Goal: Task Accomplishment & Management: Use online tool/utility

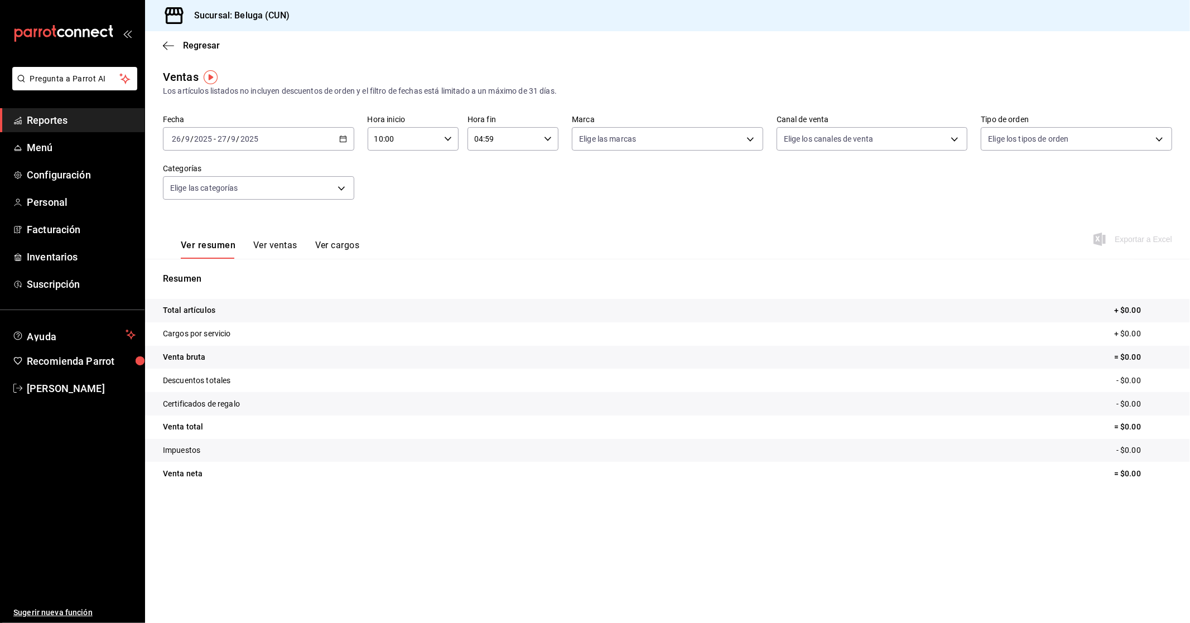
click at [60, 118] on span "Reportes" at bounding box center [81, 120] width 109 height 15
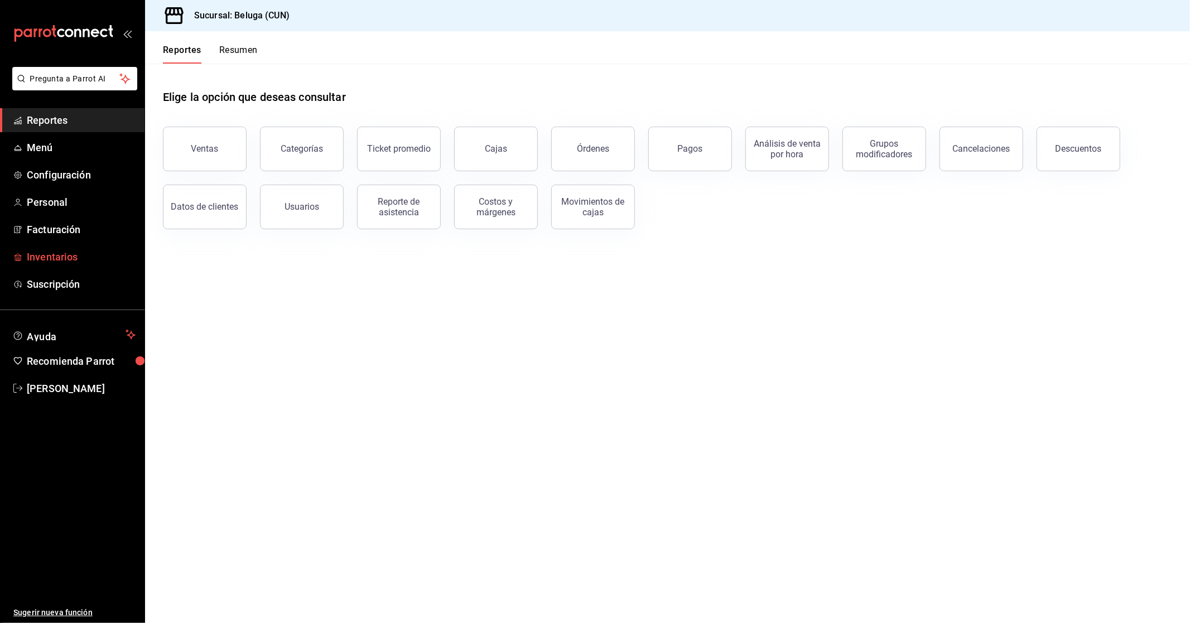
click at [73, 257] on span "Inventarios" at bounding box center [81, 256] width 109 height 15
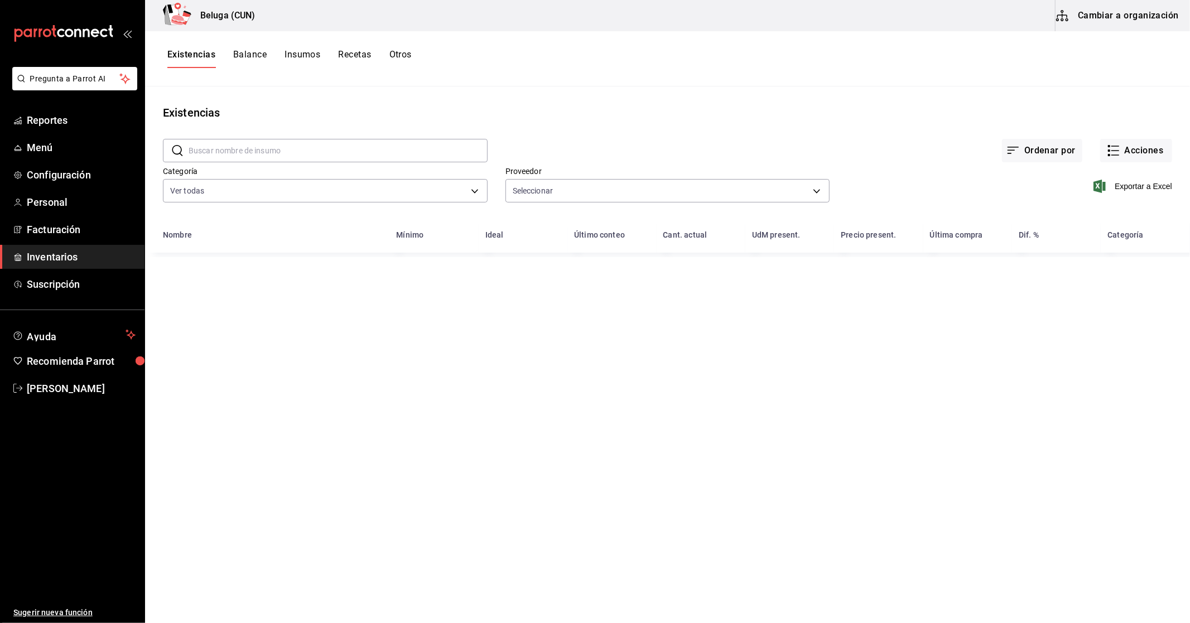
type input "49ebf951-b420-4f4b-bc40-36ecbc1ce458,2a3a6bd5-7223-4fee-8dc8-3b92205dfc78,bf70e…"
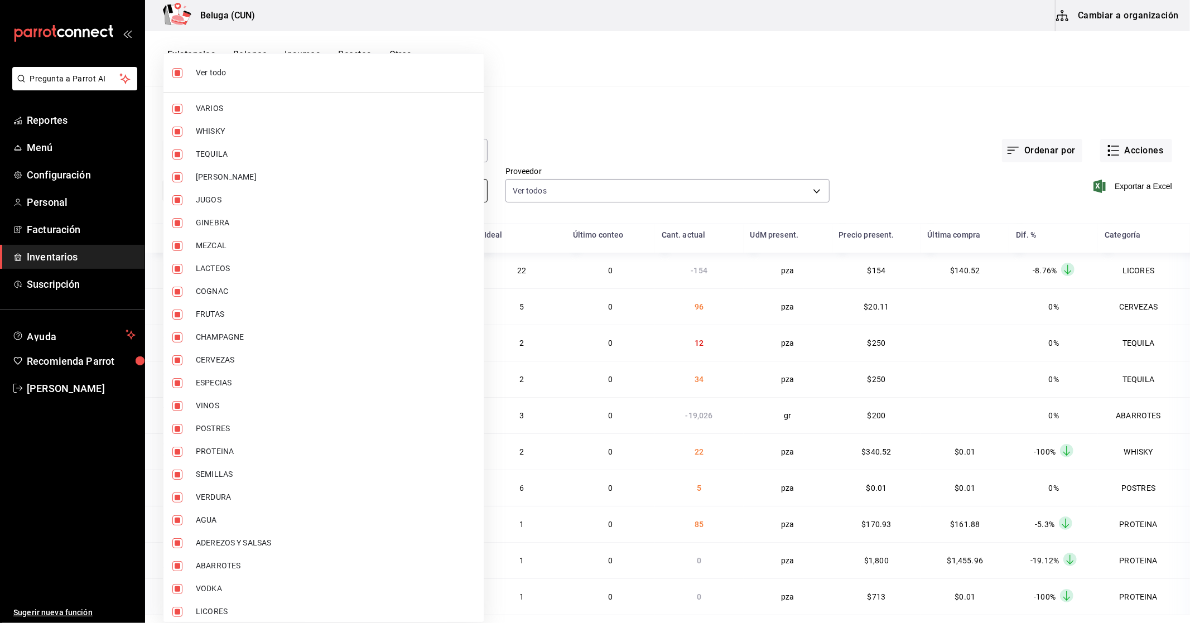
click at [469, 187] on body "Pregunta a Parrot AI Reportes Menú Configuración Personal Facturación Inventari…" at bounding box center [595, 307] width 1190 height 615
click at [332, 74] on span "Ver todo" at bounding box center [335, 73] width 279 height 12
checkbox input "false"
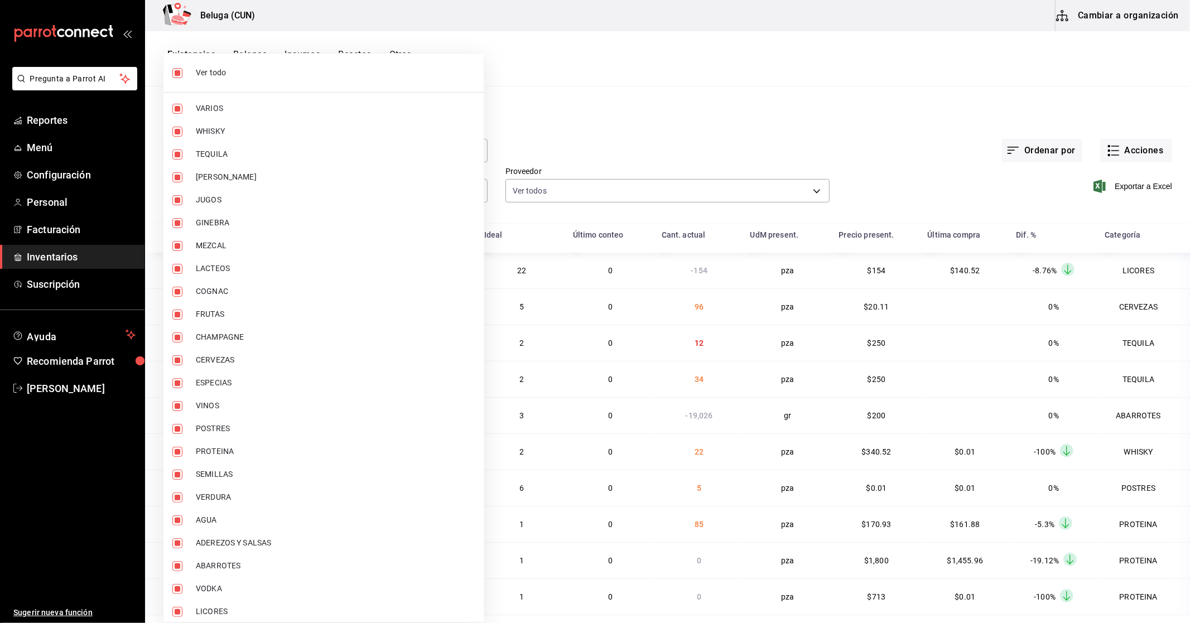
checkbox input "false"
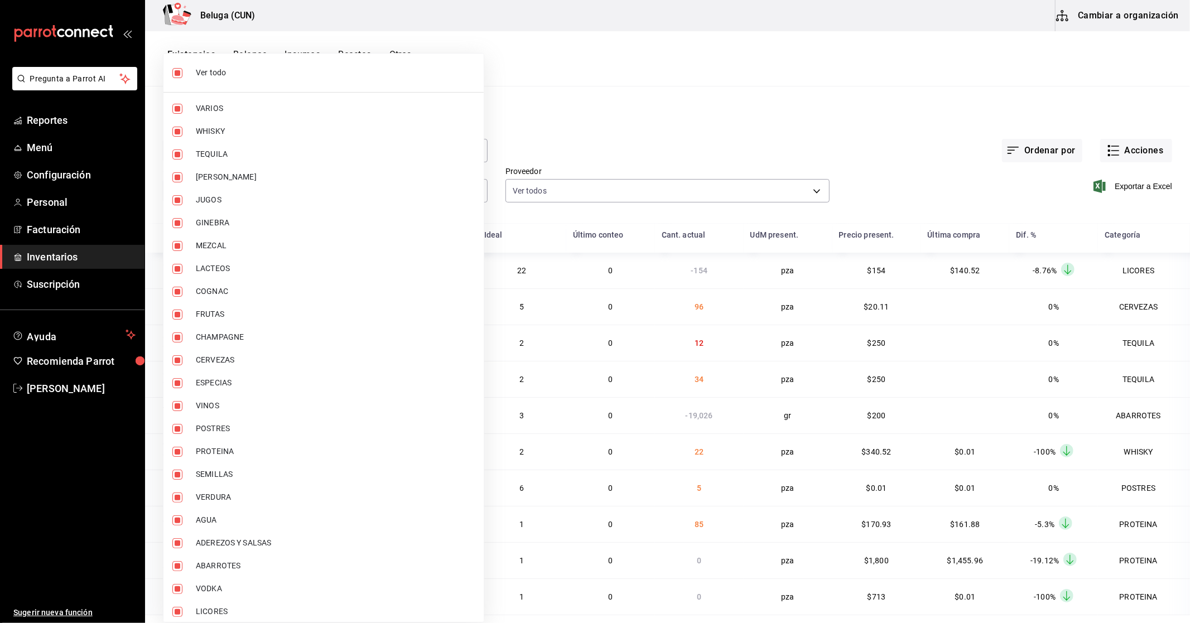
checkbox input "false"
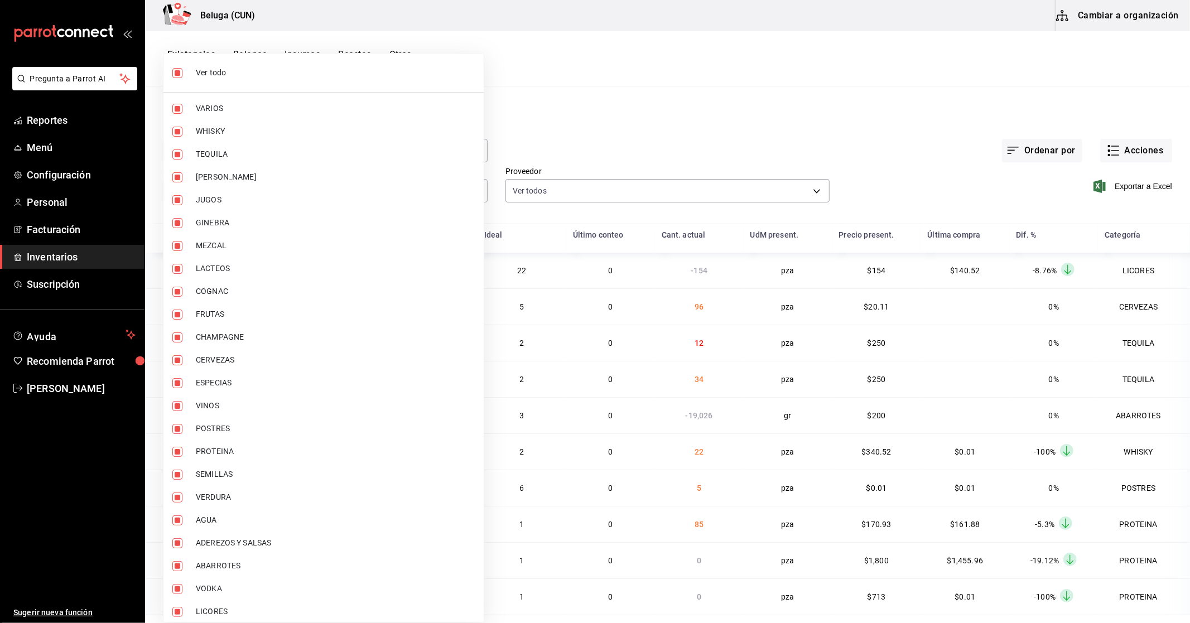
checkbox input "false"
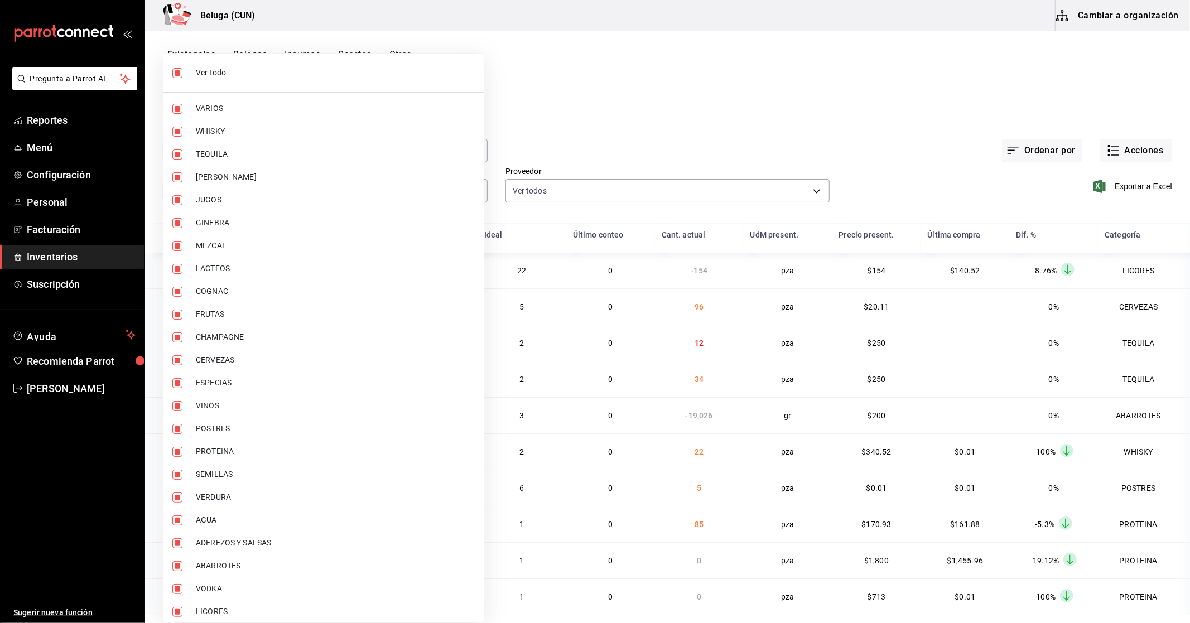
checkbox input "false"
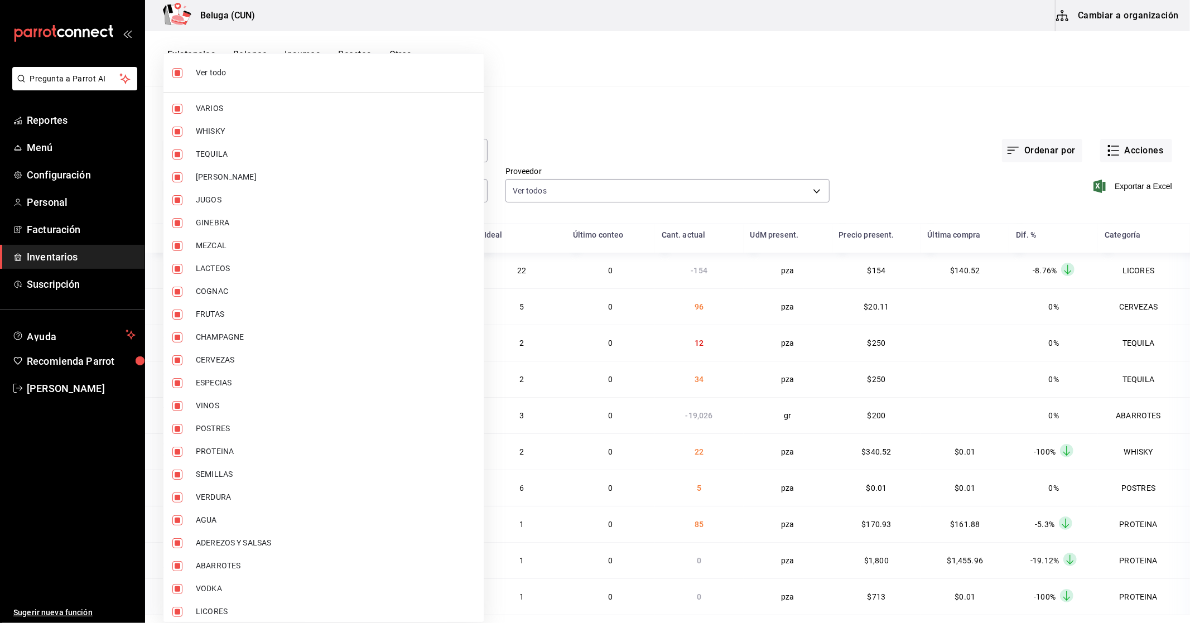
checkbox input "false"
click at [224, 110] on span "VARIOS" at bounding box center [335, 109] width 279 height 12
type input "f07f4d25-74ae-45a0-b4c7-416f1c014495"
checkbox input "true"
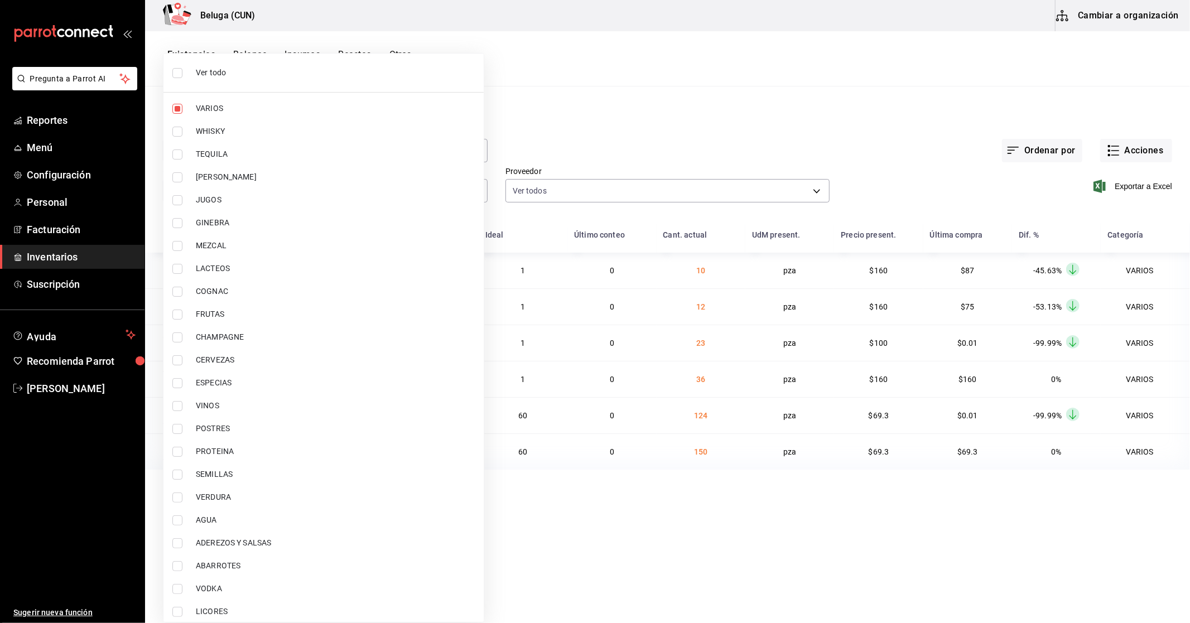
click at [673, 144] on div at bounding box center [595, 311] width 1190 height 623
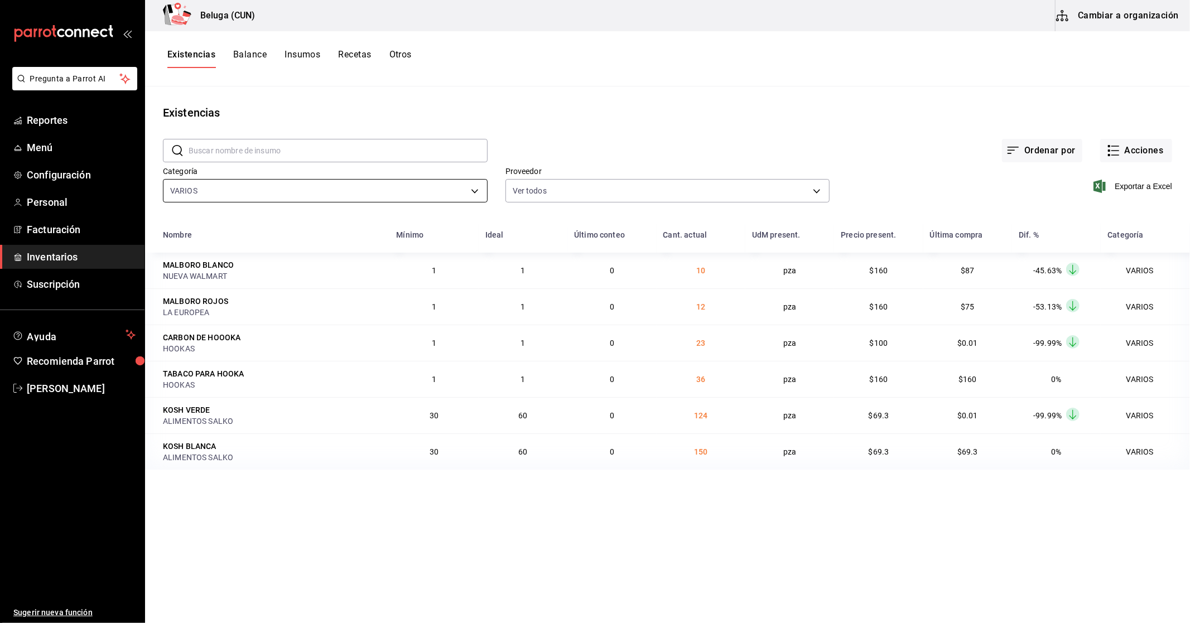
click at [431, 187] on body "Pregunta a Parrot AI Reportes Menú Configuración Personal Facturación Inventari…" at bounding box center [595, 307] width 1190 height 615
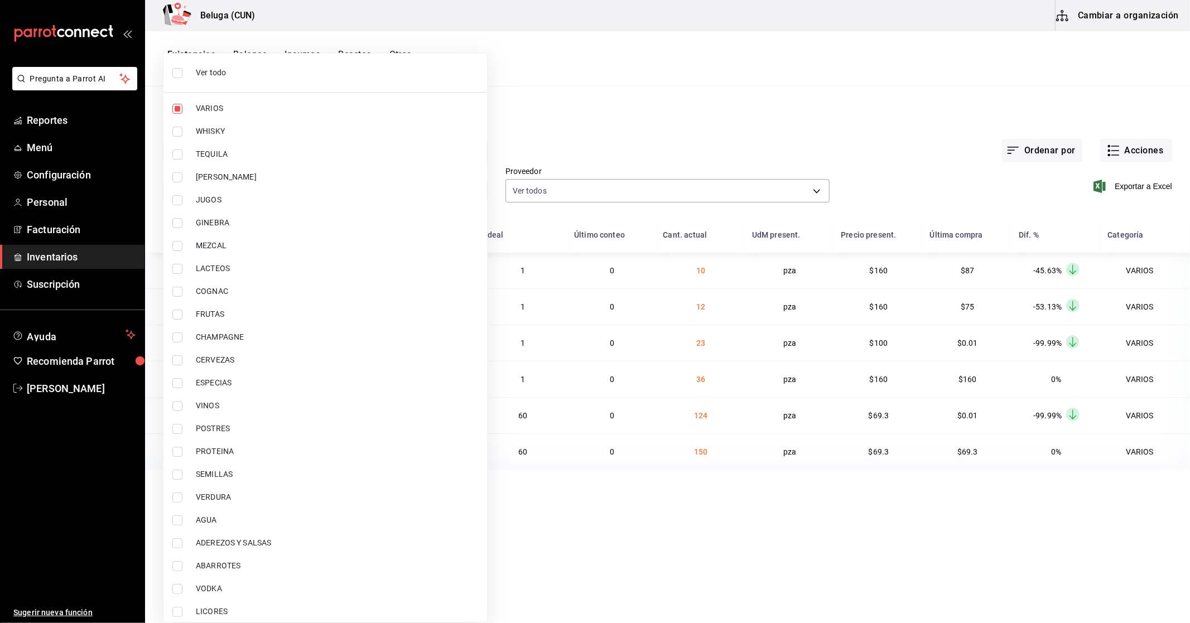
click at [538, 137] on div at bounding box center [595, 311] width 1190 height 623
drag, startPoint x: 466, startPoint y: 196, endPoint x: 431, endPoint y: 174, distance: 41.3
click at [466, 196] on body "Pregunta a Parrot AI Reportes Menú Configuración Personal Facturación Inventari…" at bounding box center [595, 307] width 1190 height 615
click at [254, 129] on span "WHISKY" at bounding box center [337, 132] width 282 height 12
type input "f07f4d25-74ae-45a0-b4c7-416f1c014495,1b609913-4762-4067-b74a-b69c5b99222b"
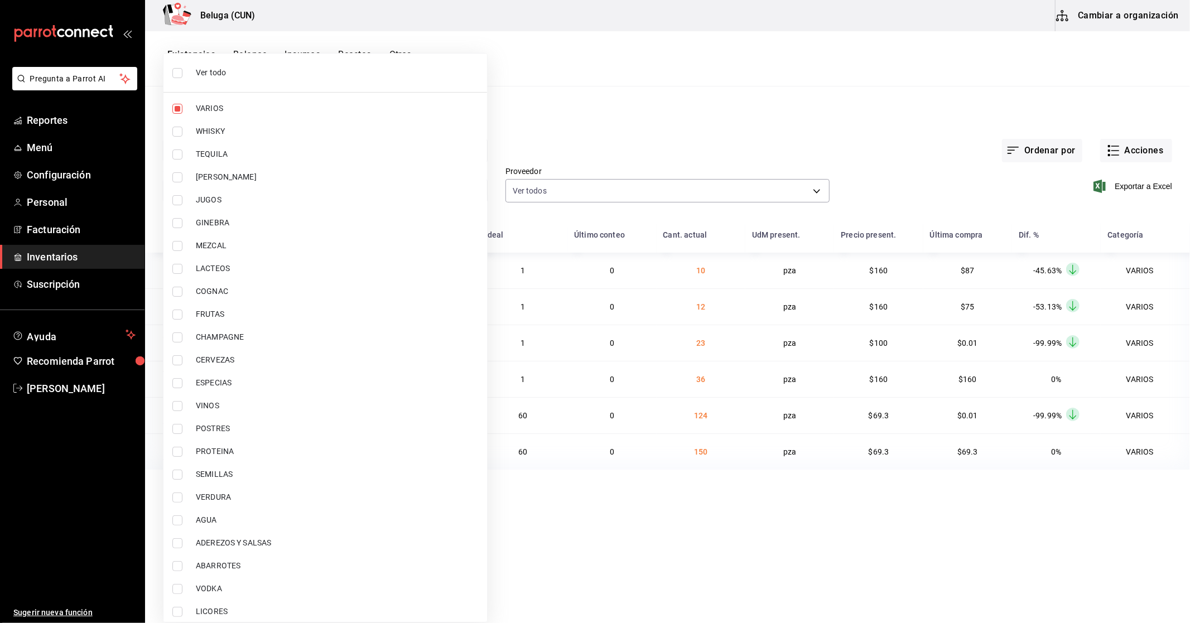
checkbox input "true"
click at [225, 151] on span "TEQUILA" at bounding box center [337, 154] width 282 height 12
type input "f07f4d25-74ae-45a0-b4c7-416f1c014495,1b609913-4762-4067-b74a-b69c5b99222b,83166…"
checkbox input "true"
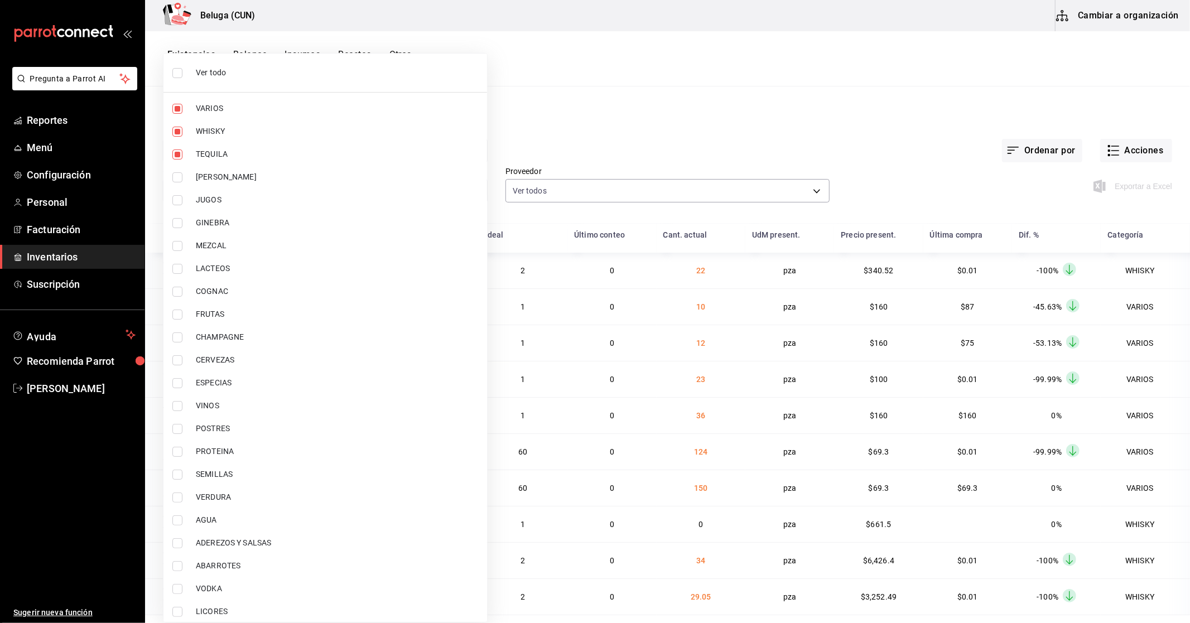
click at [215, 181] on span "[PERSON_NAME]" at bounding box center [337, 177] width 282 height 12
type input "f07f4d25-74ae-45a0-b4c7-416f1c014495,1b609913-4762-4067-b74a-b69c5b99222b,83166…"
checkbox input "true"
click at [229, 200] on span "JUGOS" at bounding box center [337, 200] width 282 height 12
type input "f07f4d25-74ae-45a0-b4c7-416f1c014495,1b609913-4762-4067-b74a-b69c5b99222b,83166…"
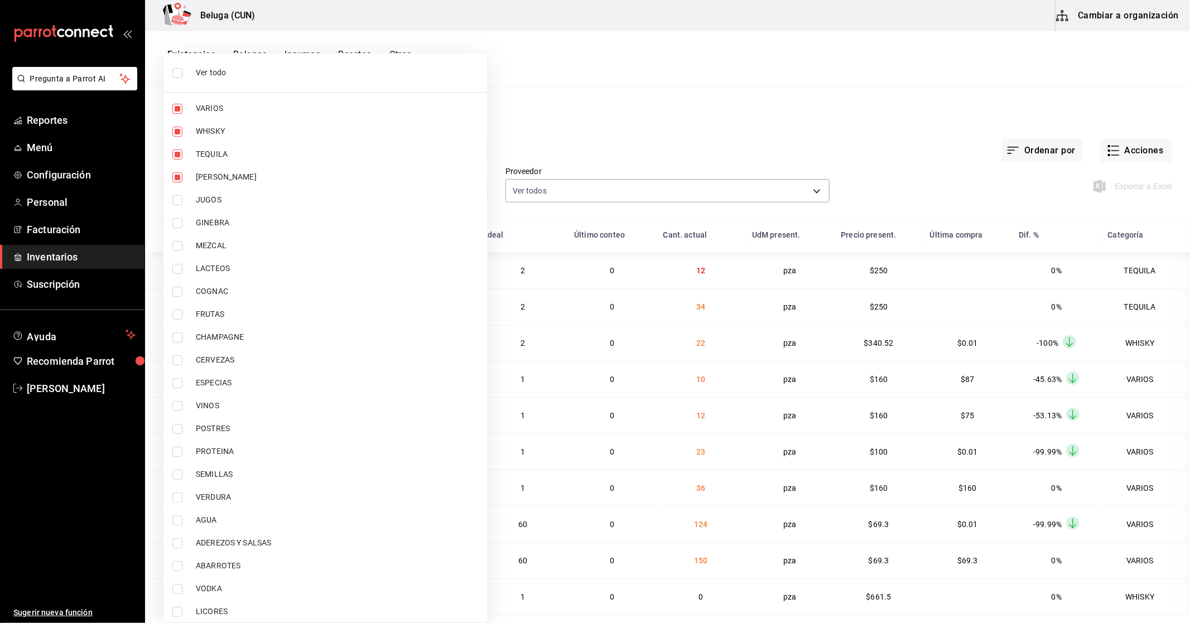
checkbox input "true"
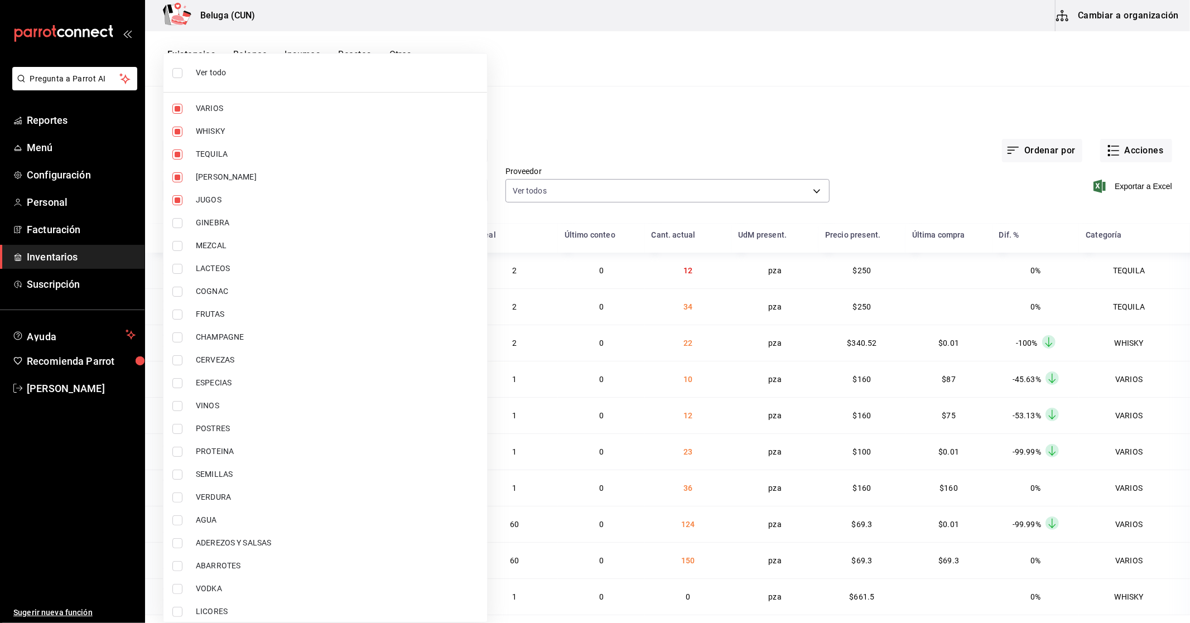
click at [253, 229] on li "GINEBRA" at bounding box center [325, 222] width 324 height 23
type input "f07f4d25-74ae-45a0-b4c7-416f1c014495,1b609913-4762-4067-b74a-b69c5b99222b,83166…"
checkbox input "true"
click at [248, 248] on span "MEZCAL" at bounding box center [337, 246] width 282 height 12
type input "f07f4d25-74ae-45a0-b4c7-416f1c014495,1b609913-4762-4067-b74a-b69c5b99222b,83166…"
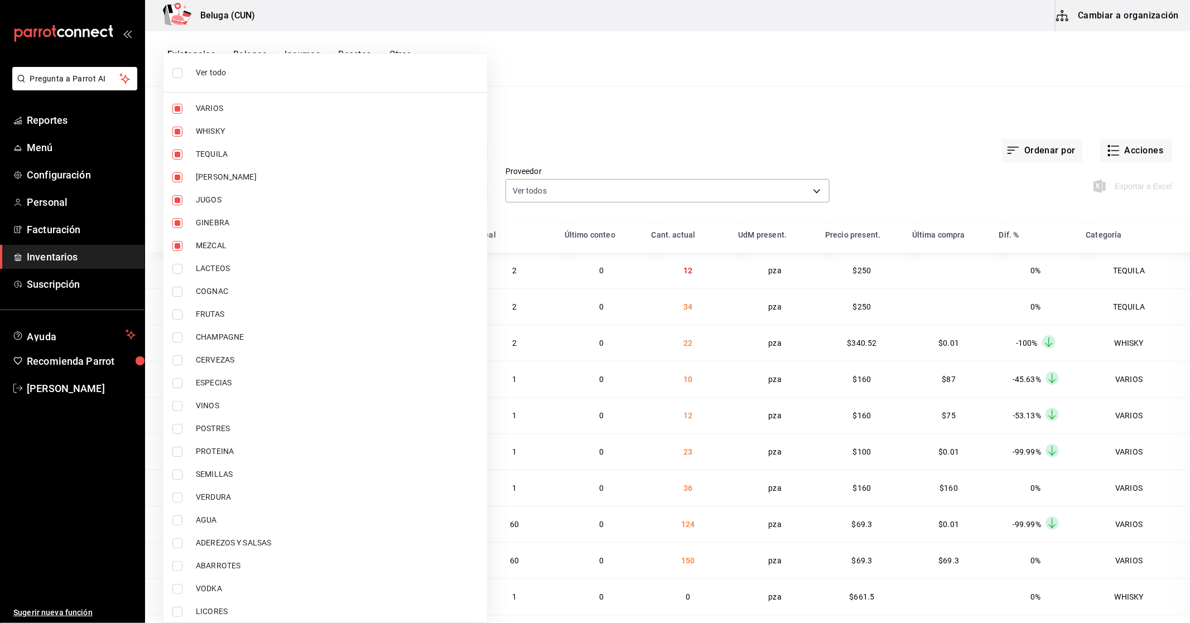
checkbox input "true"
click at [225, 294] on span "COGNAC" at bounding box center [337, 292] width 282 height 12
type input "f07f4d25-74ae-45a0-b4c7-416f1c014495,1b609913-4762-4067-b74a-b69c5b99222b,83166…"
checkbox input "true"
click at [252, 332] on span "CHAMPAGNE" at bounding box center [337, 337] width 282 height 12
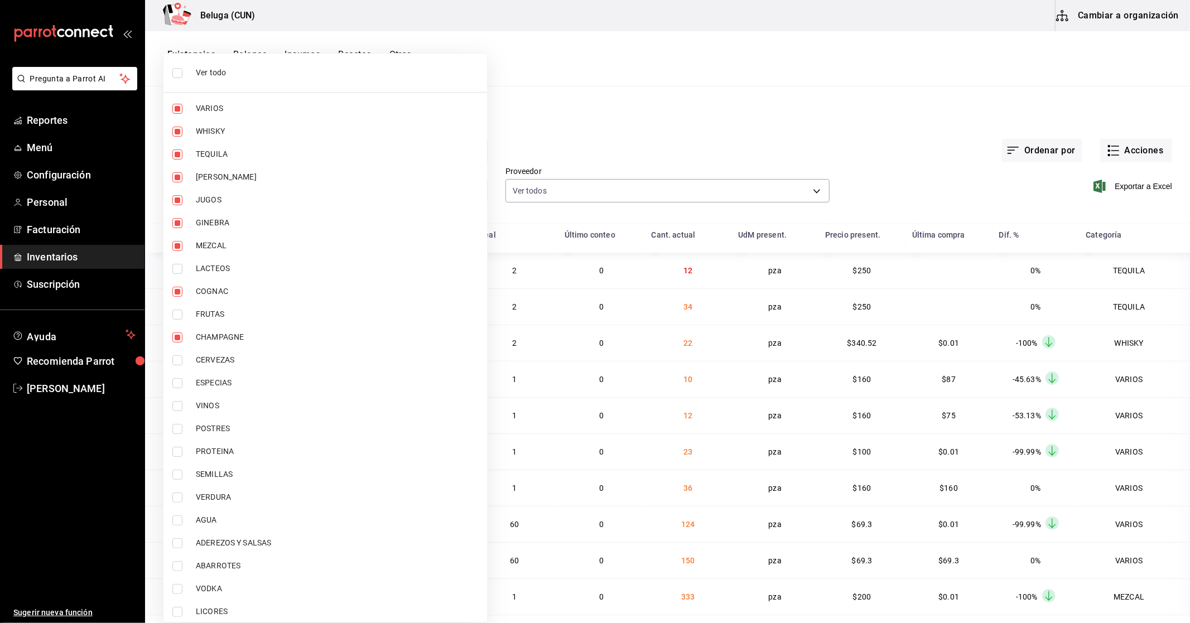
type input "f07f4d25-74ae-45a0-b4c7-416f1c014495,1b609913-4762-4067-b74a-b69c5b99222b,83166…"
checkbox input "true"
click at [239, 359] on span "CERVEZAS" at bounding box center [337, 360] width 282 height 12
type input "f07f4d25-74ae-45a0-b4c7-416f1c014495,1b609913-4762-4067-b74a-b69c5b99222b,83166…"
checkbox input "true"
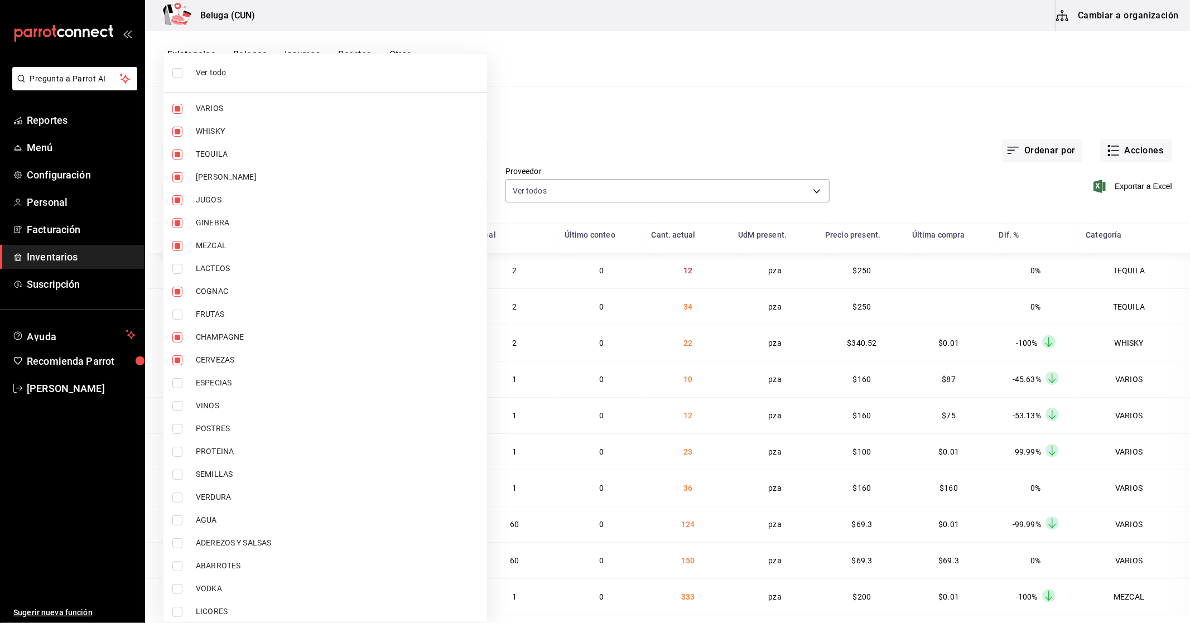
click at [236, 381] on span "ESPECIAS" at bounding box center [337, 383] width 282 height 12
type input "f07f4d25-74ae-45a0-b4c7-416f1c014495,1b609913-4762-4067-b74a-b69c5b99222b,83166…"
checkbox input "true"
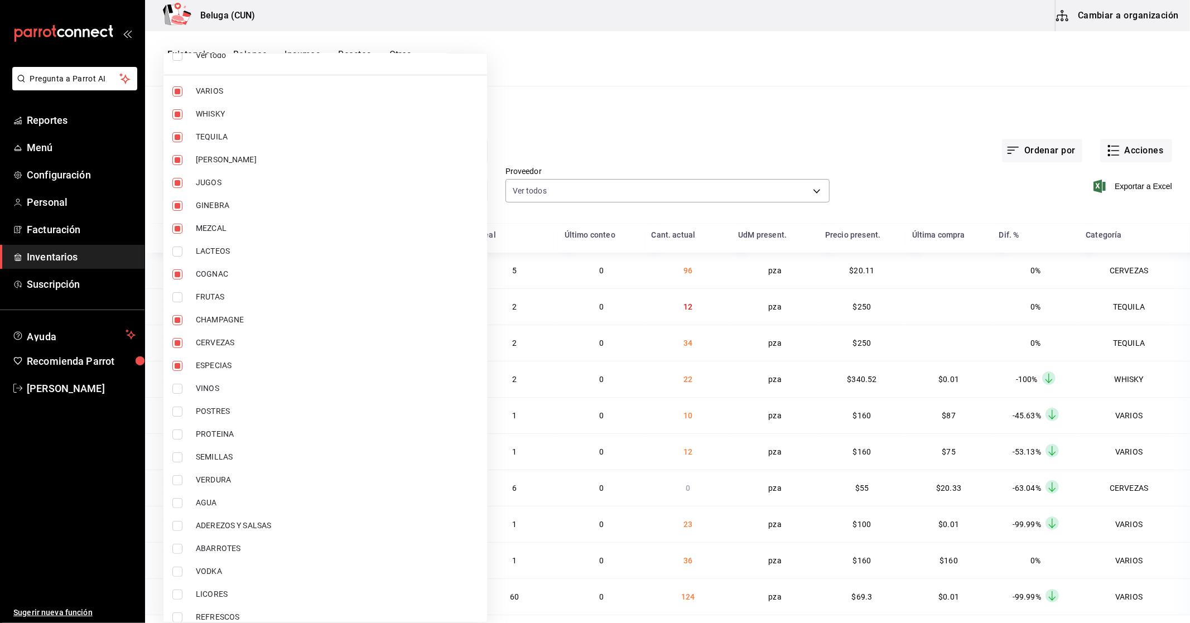
scroll to position [27, 0]
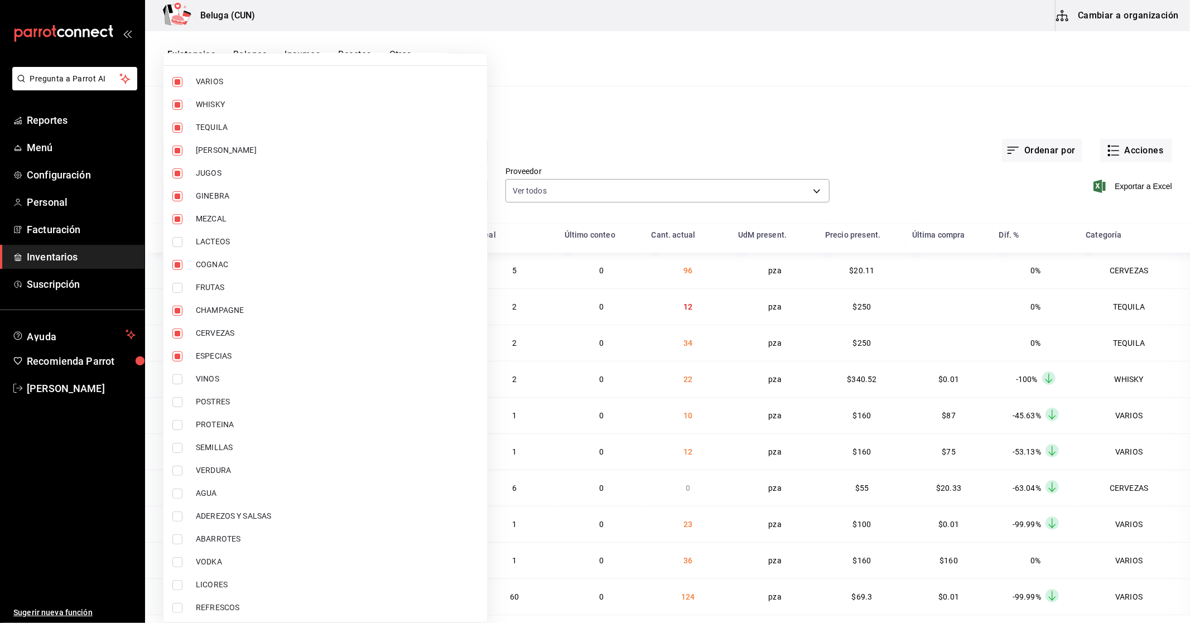
click at [285, 383] on span "VINOS" at bounding box center [337, 379] width 282 height 12
type input "f07f4d25-74ae-45a0-b4c7-416f1c014495,1b609913-4762-4067-b74a-b69c5b99222b,83166…"
checkbox input "true"
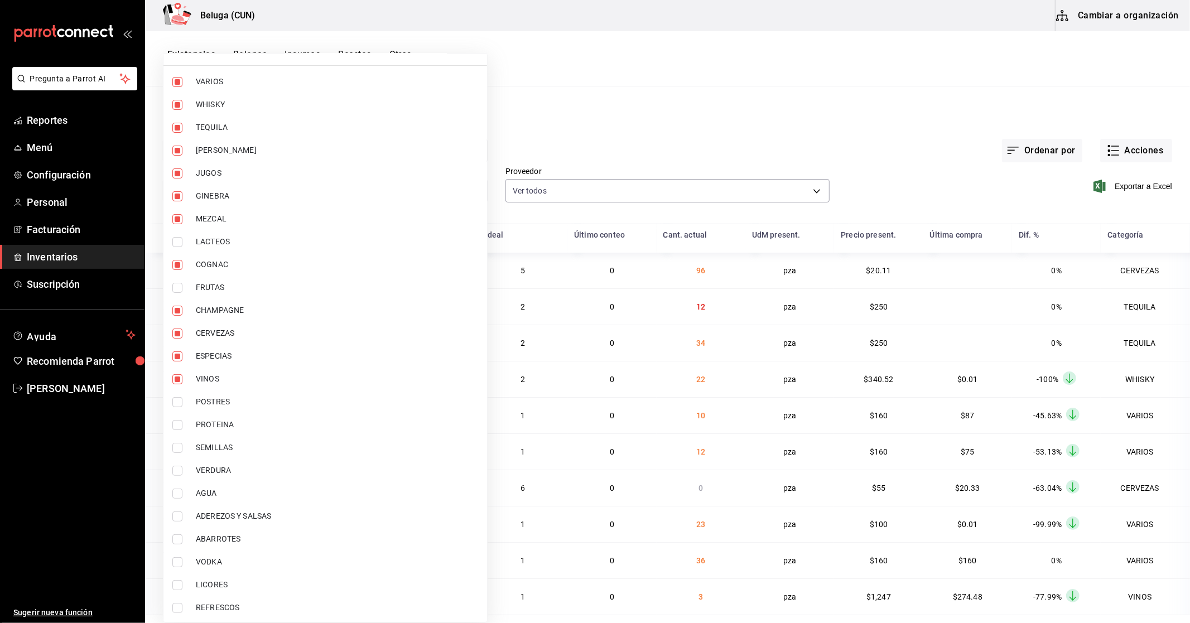
click at [234, 492] on span "AGUA" at bounding box center [337, 494] width 282 height 12
type input "f07f4d25-74ae-45a0-b4c7-416f1c014495,1b609913-4762-4067-b74a-b69c5b99222b,83166…"
checkbox input "true"
click at [231, 560] on span "VODKA" at bounding box center [337, 562] width 282 height 12
type input "f07f4d25-74ae-45a0-b4c7-416f1c014495,1b609913-4762-4067-b74a-b69c5b99222b,83166…"
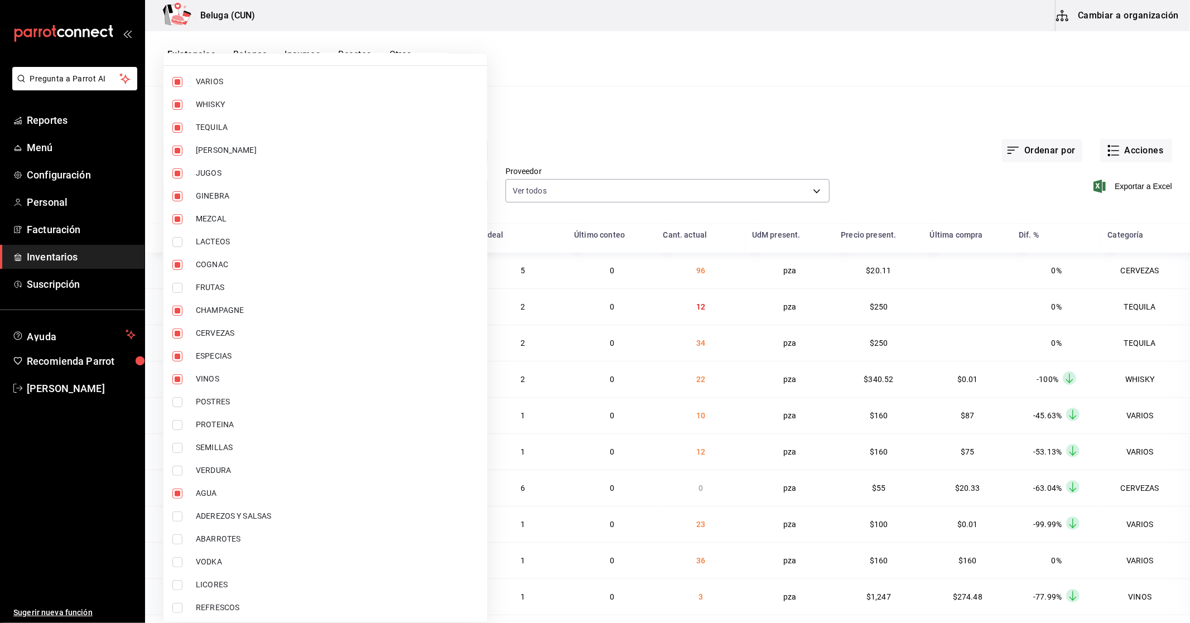
checkbox input "true"
click at [229, 583] on span "LICORES" at bounding box center [337, 585] width 282 height 12
type input "f07f4d25-74ae-45a0-b4c7-416f1c014495,1b609913-4762-4067-b74a-b69c5b99222b,83166…"
checkbox input "true"
click at [232, 604] on span "REFRESCOS" at bounding box center [337, 608] width 282 height 12
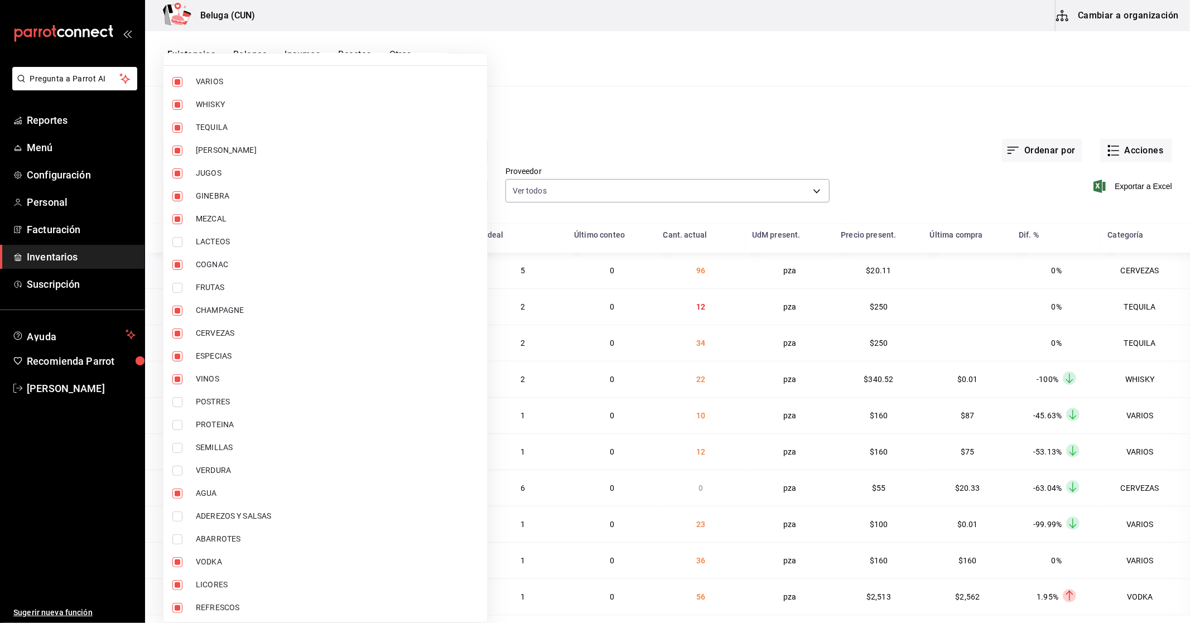
type input "f07f4d25-74ae-45a0-b4c7-416f1c014495,1b609913-4762-4067-b74a-b69c5b99222b,83166…"
checkbox input "true"
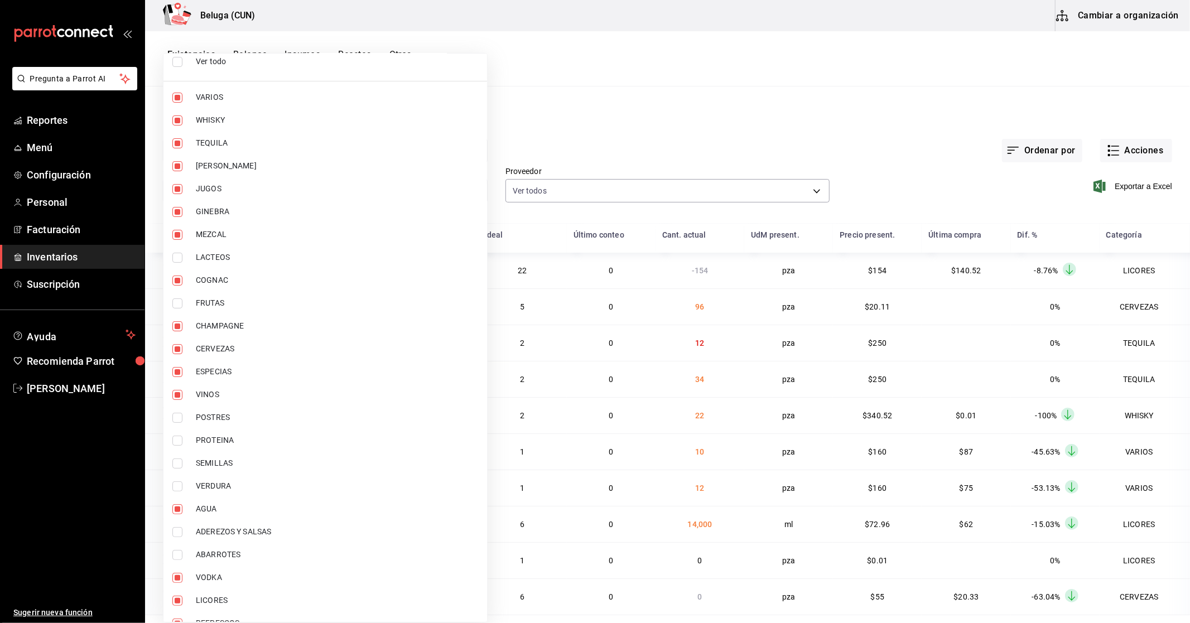
scroll to position [0, 0]
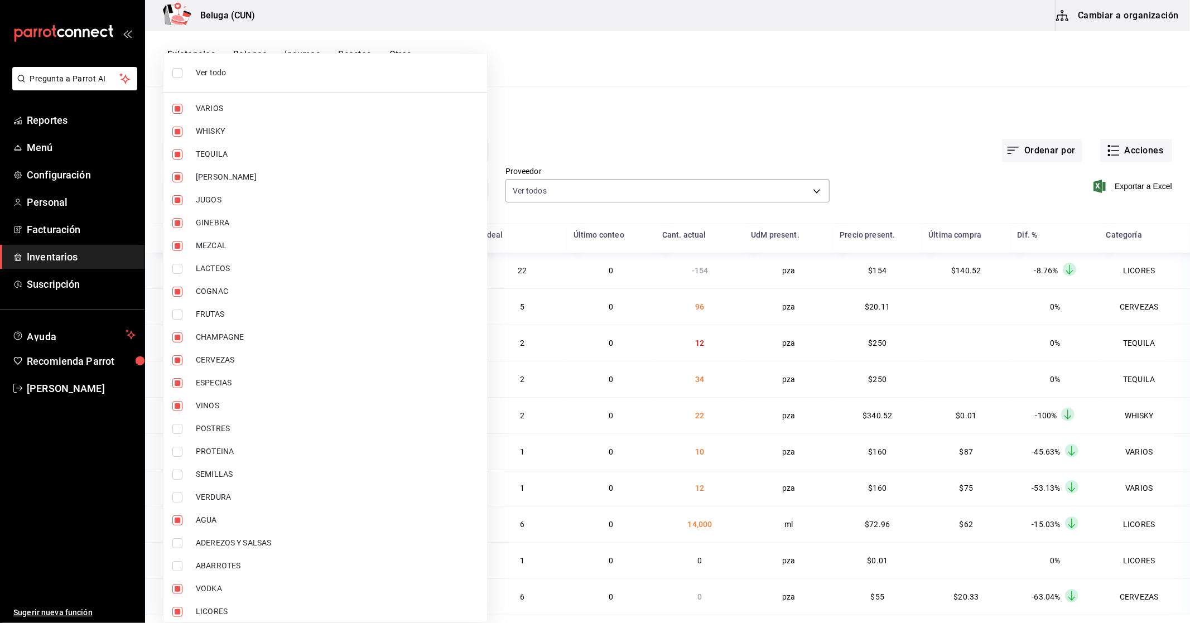
click at [711, 106] on div at bounding box center [595, 311] width 1190 height 623
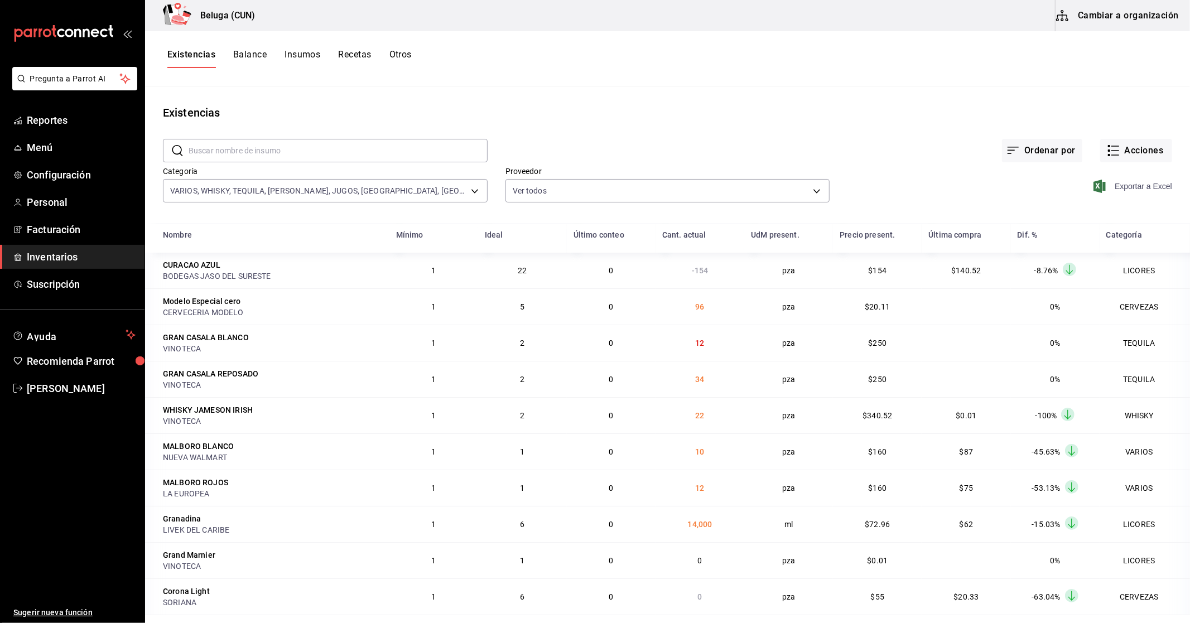
click at [1138, 187] on span "Exportar a Excel" at bounding box center [1134, 186] width 76 height 13
